Goal: Transaction & Acquisition: Subscribe to service/newsletter

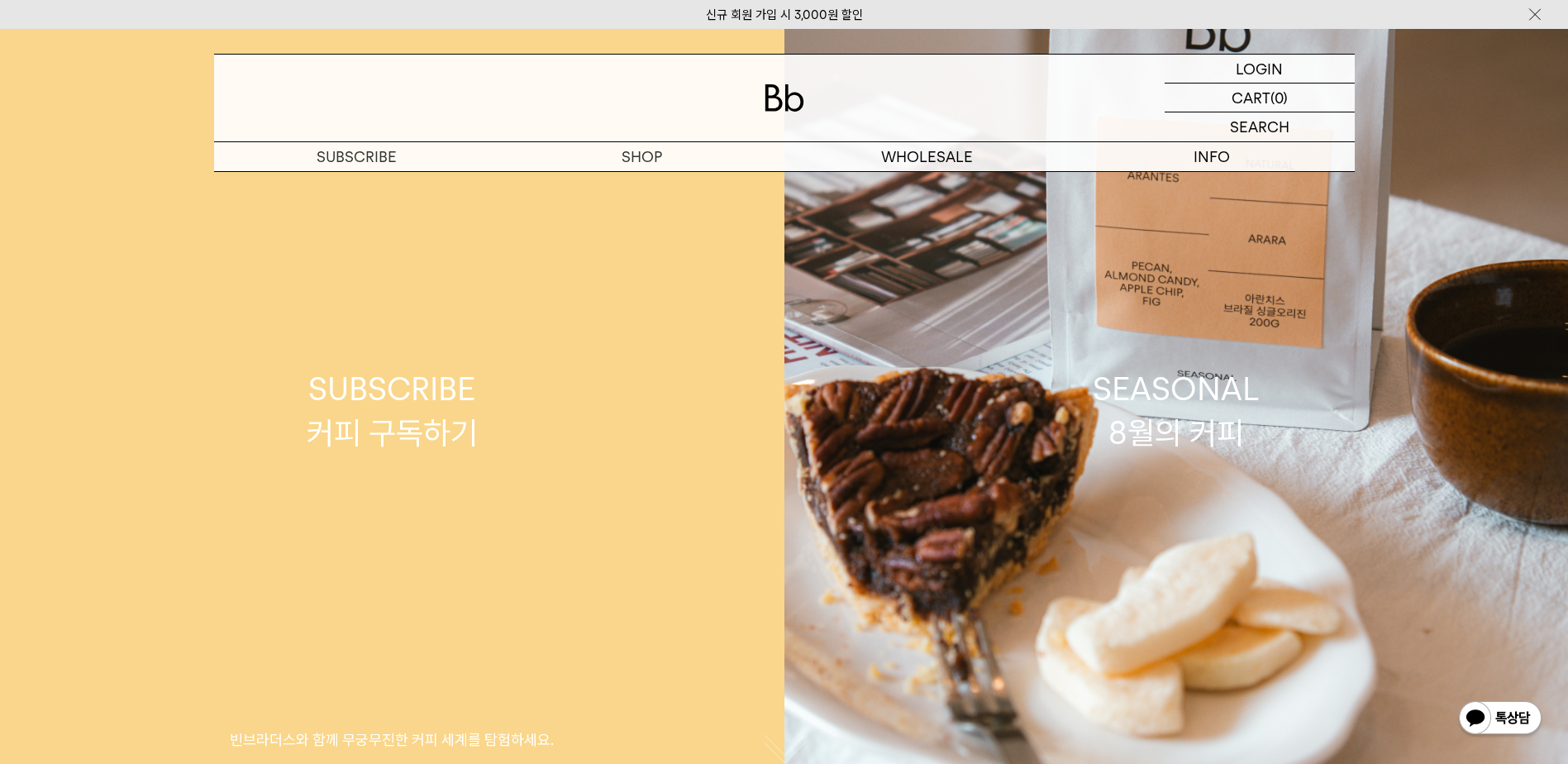
click at [639, 173] on link "SUBSCRIBE 커피 구독하기 빈브라더스와 함께 무궁무진한 커피 세계를 탐험하세요." at bounding box center [392, 411] width 784 height 764
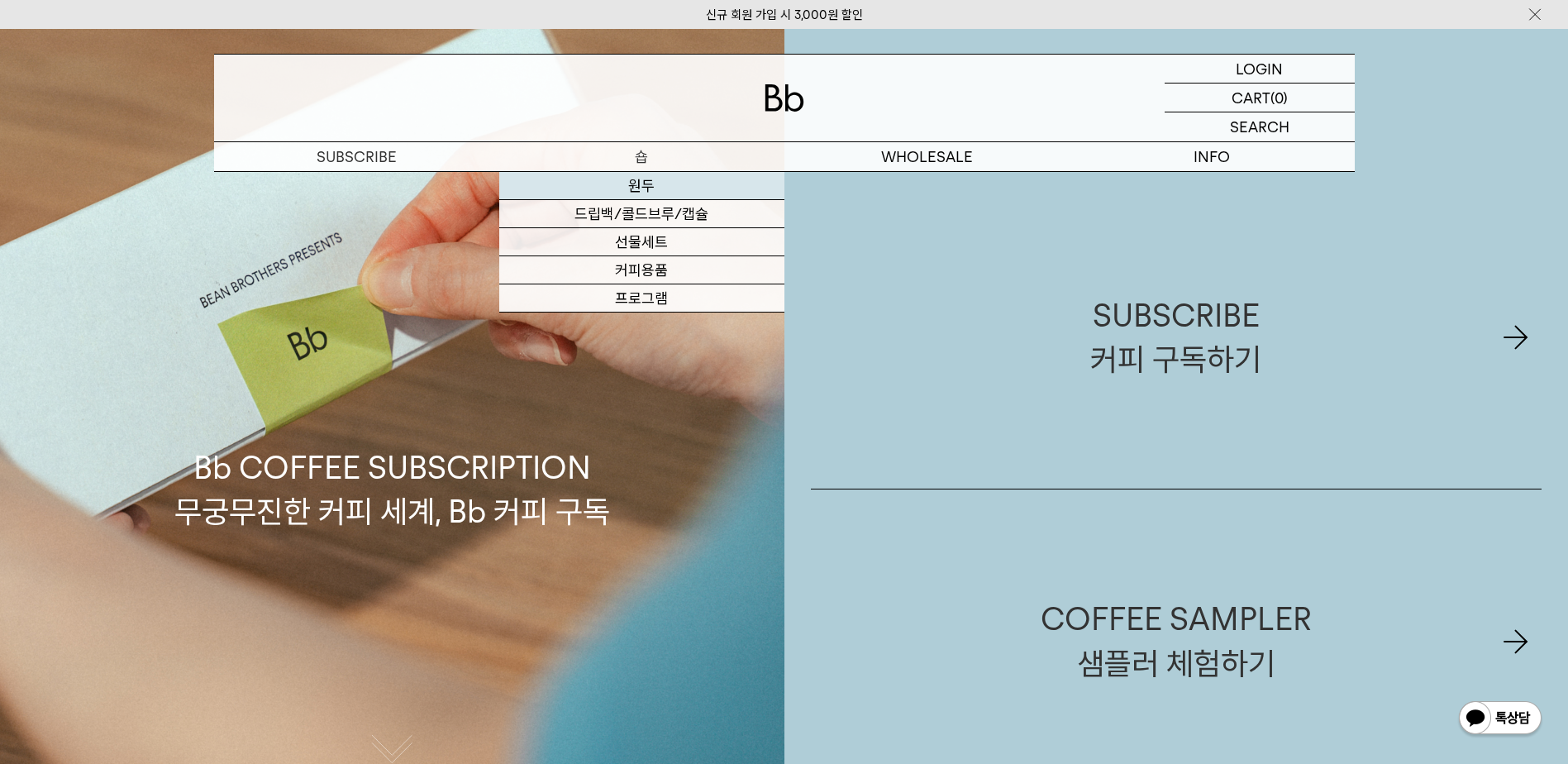
click at [646, 173] on link "원두" at bounding box center [642, 186] width 285 height 28
